Goal: Information Seeking & Learning: Learn about a topic

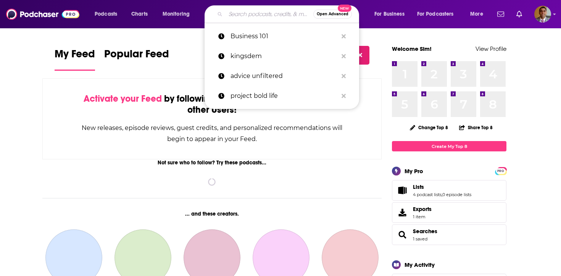
click at [238, 16] on input "Search podcasts, credits, & more..." at bounding box center [270, 14] width 88 height 12
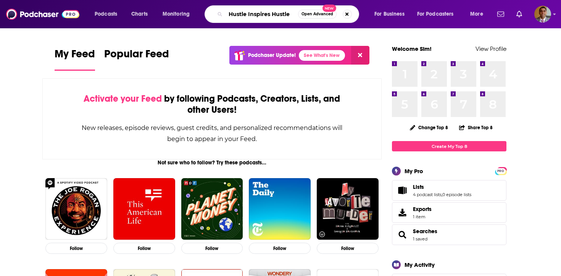
type input "Hustle Inspires Hustle"
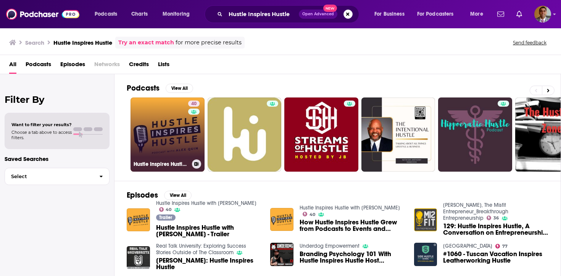
click at [178, 148] on link "40 Hustle Inspires Hustle with [PERSON_NAME]" at bounding box center [168, 134] width 74 height 74
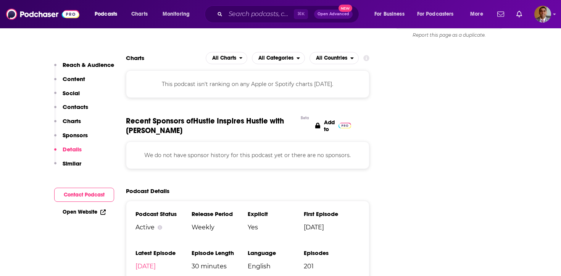
scroll to position [881, 0]
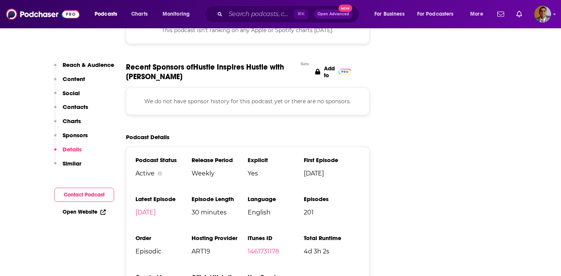
click at [245, 20] on div "⌘ K Open Advanced New" at bounding box center [282, 14] width 155 height 18
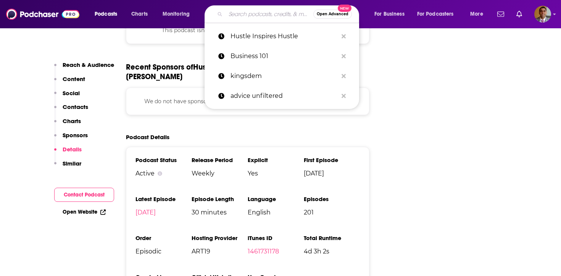
click at [244, 17] on input "Search podcasts, credits, & more..." at bounding box center [270, 14] width 88 height 12
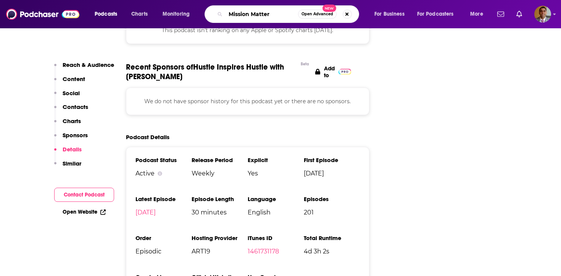
type input "Mission Matters"
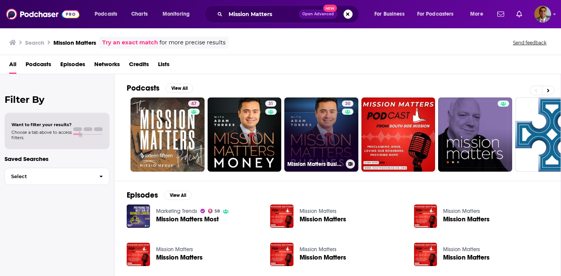
click at [320, 131] on link "30 Mission Matters Business Podcast with [PERSON_NAME]" at bounding box center [321, 134] width 74 height 74
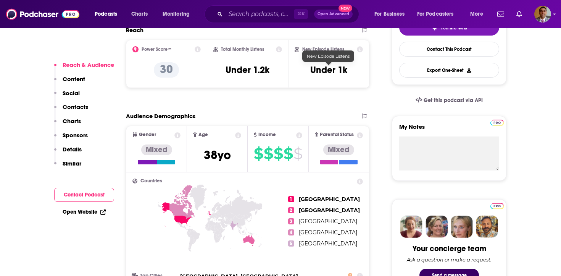
scroll to position [208, 0]
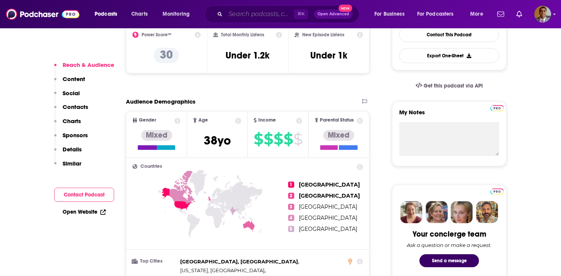
click at [238, 10] on input "Search podcasts, credits, & more..." at bounding box center [260, 14] width 68 height 12
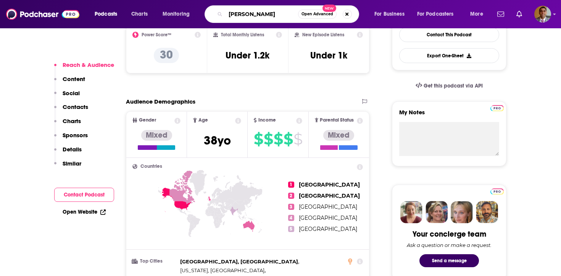
type input "[PERSON_NAME]"
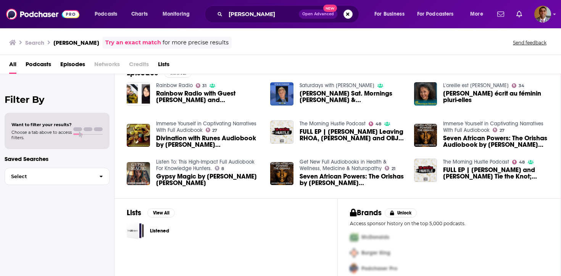
scroll to position [130, 0]
